Goal: Find specific page/section: Find specific page/section

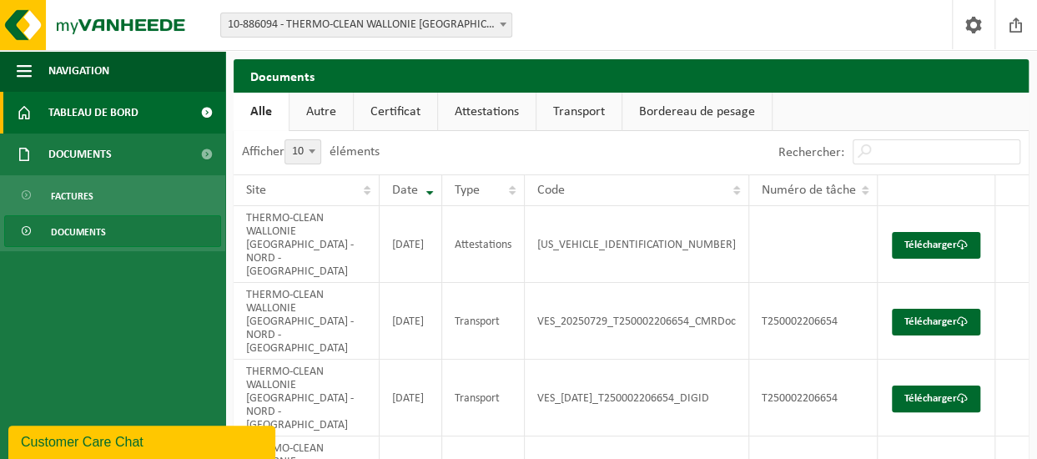
click at [96, 118] on span "Tableau de bord" at bounding box center [93, 113] width 90 height 42
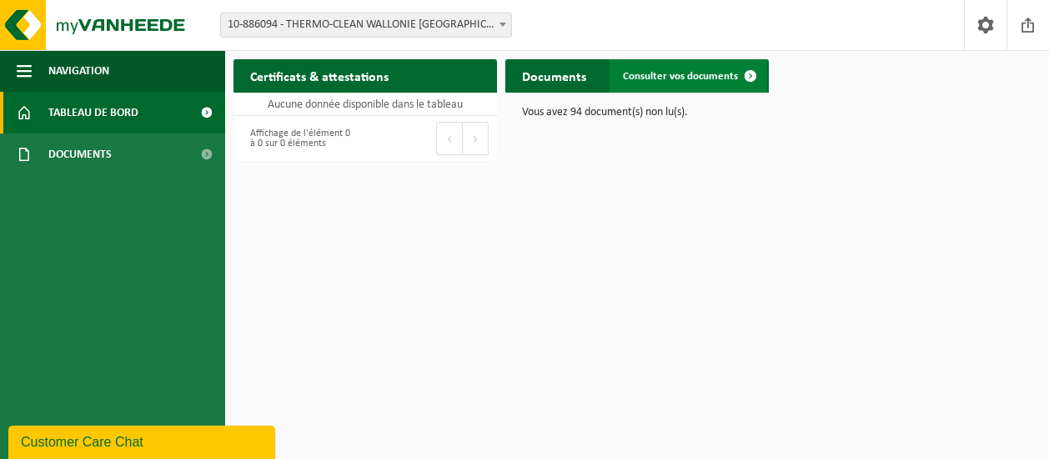
click at [739, 68] on span at bounding box center [750, 75] width 33 height 33
